Goal: Transaction & Acquisition: Purchase product/service

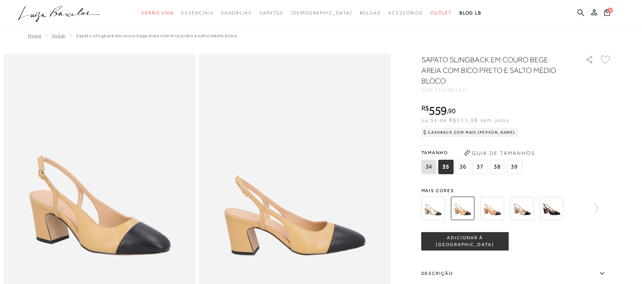
click at [468, 91] on span "1351001421" at bounding box center [452, 89] width 34 height 5
copy span "1351001421"
